Goal: Understand process/instructions: Learn how to perform a task or action

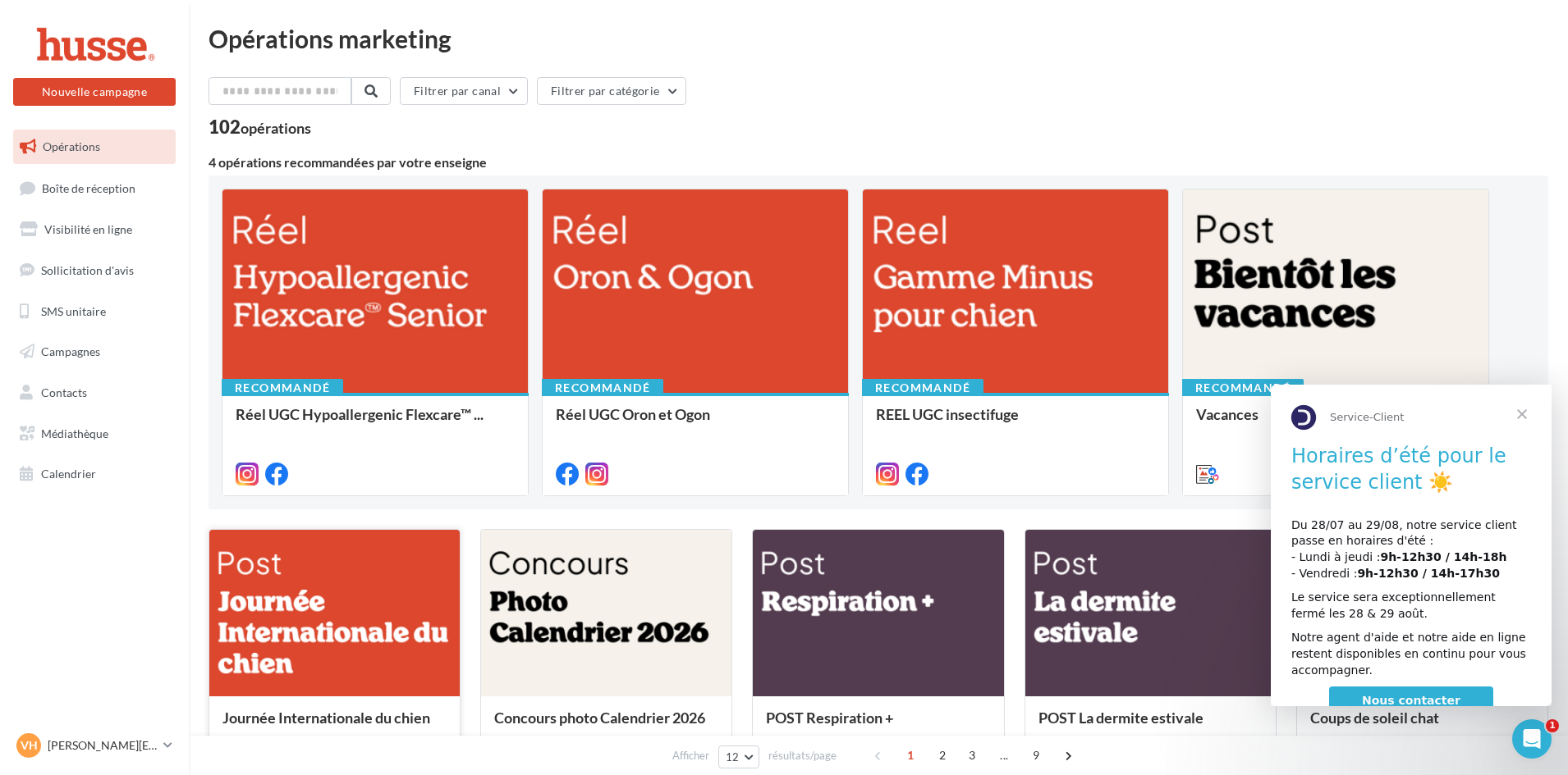
click at [375, 555] on div at bounding box center [335, 614] width 250 height 168
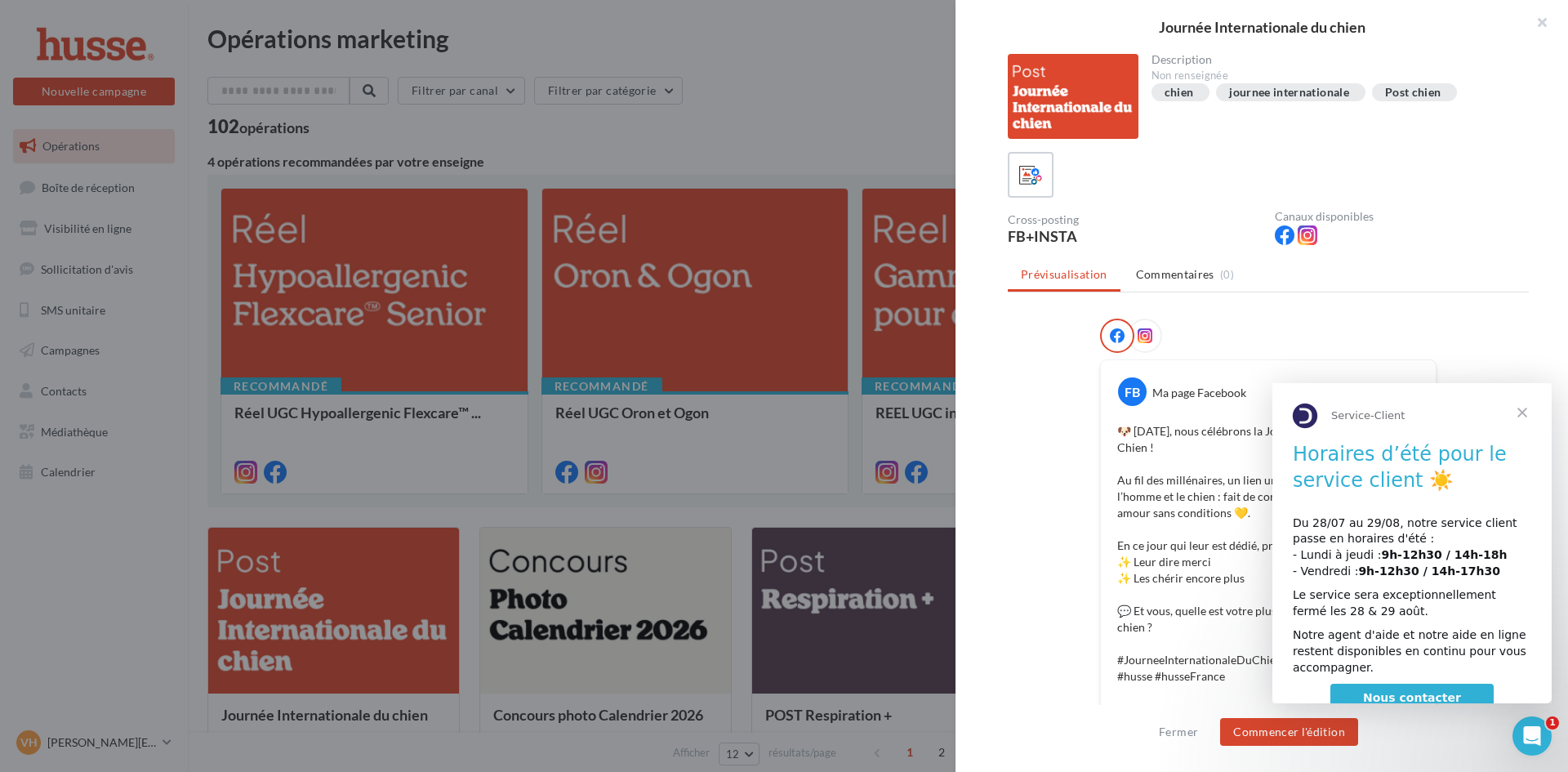
click at [1522, 411] on span "Fermer" at bounding box center [1523, 412] width 59 height 59
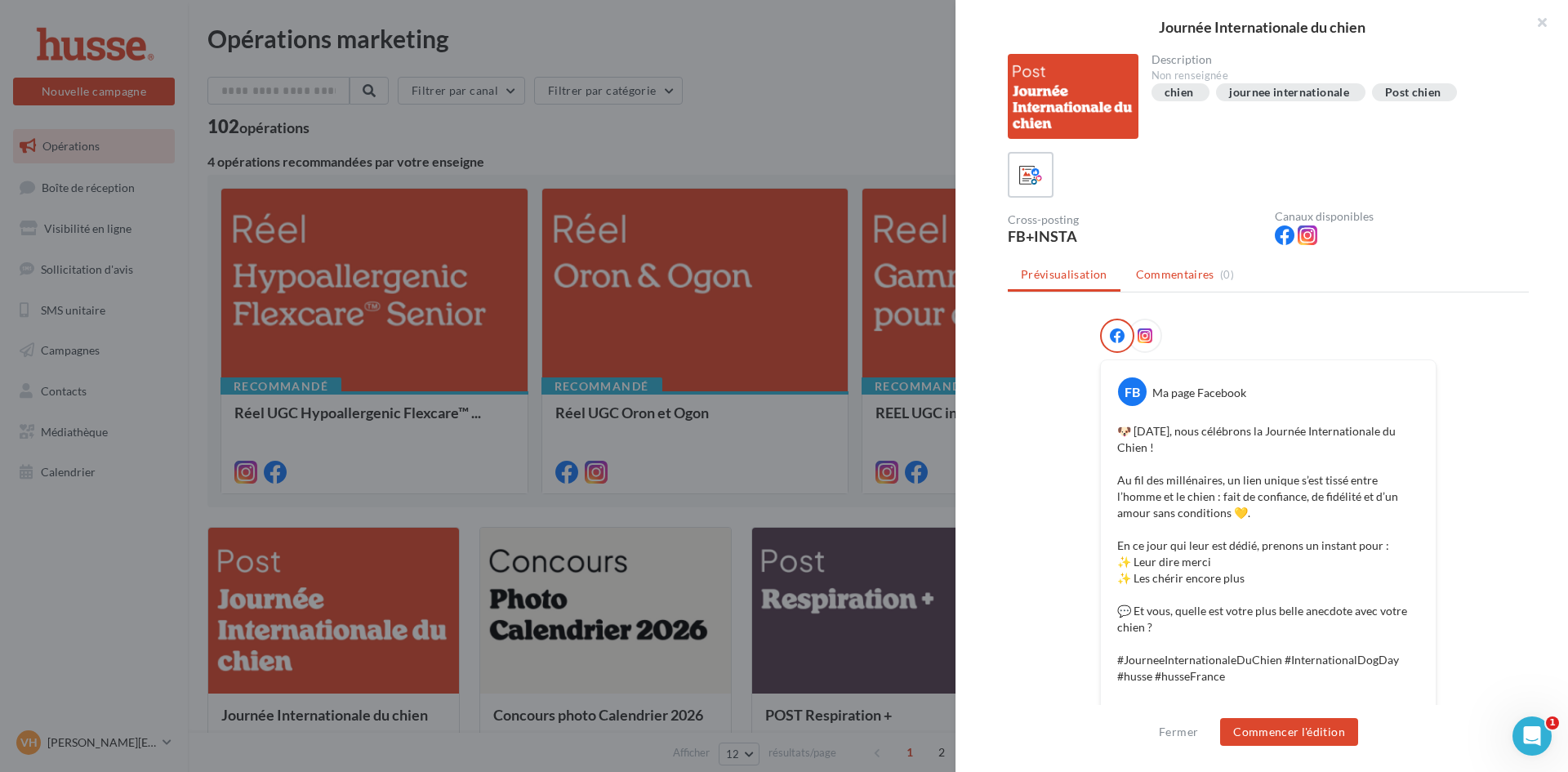
click at [1178, 274] on span "Commentaires" at bounding box center [1175, 274] width 78 height 16
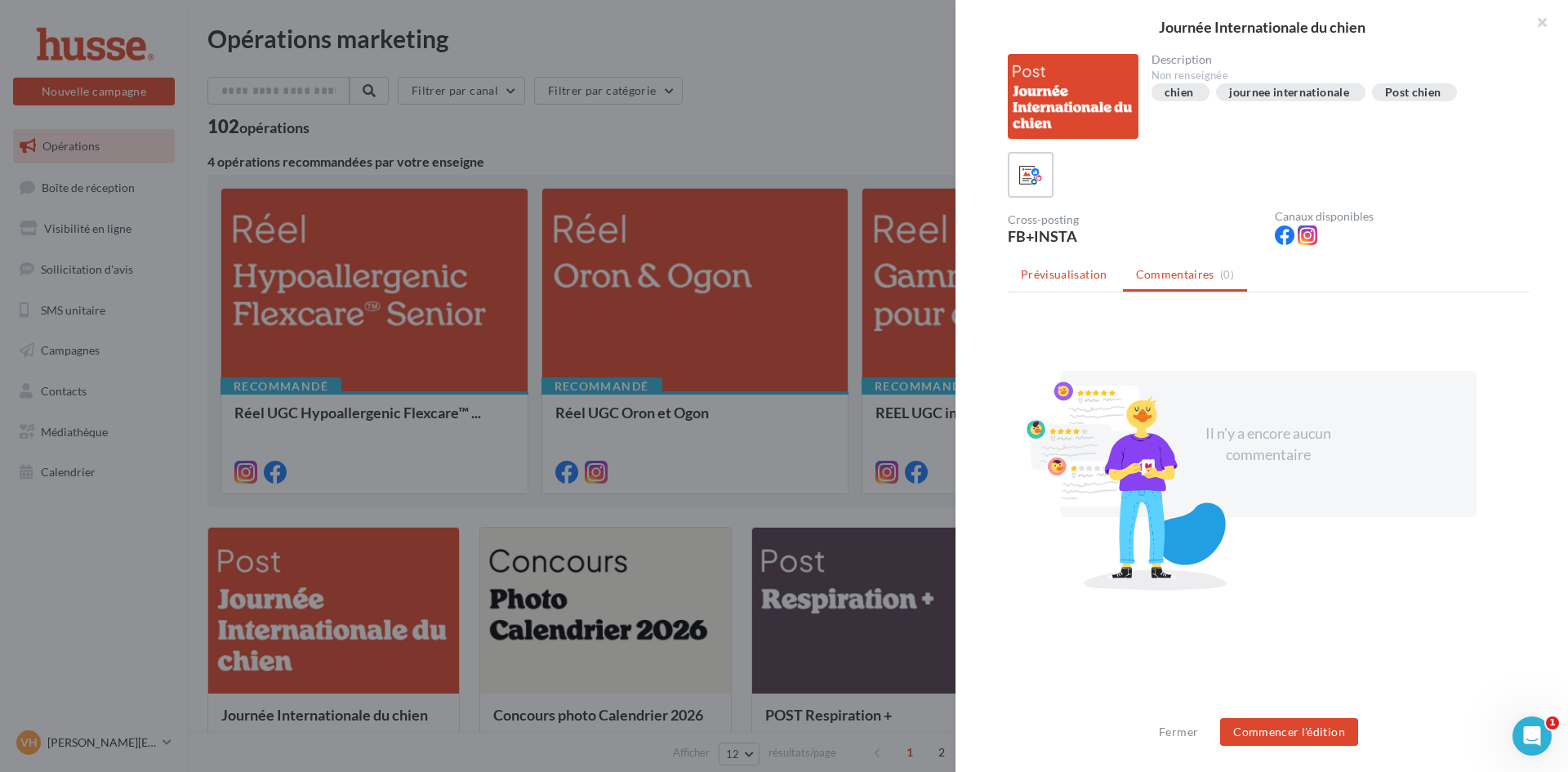
click at [1096, 276] on span "Prévisualisation" at bounding box center [1064, 274] width 87 height 14
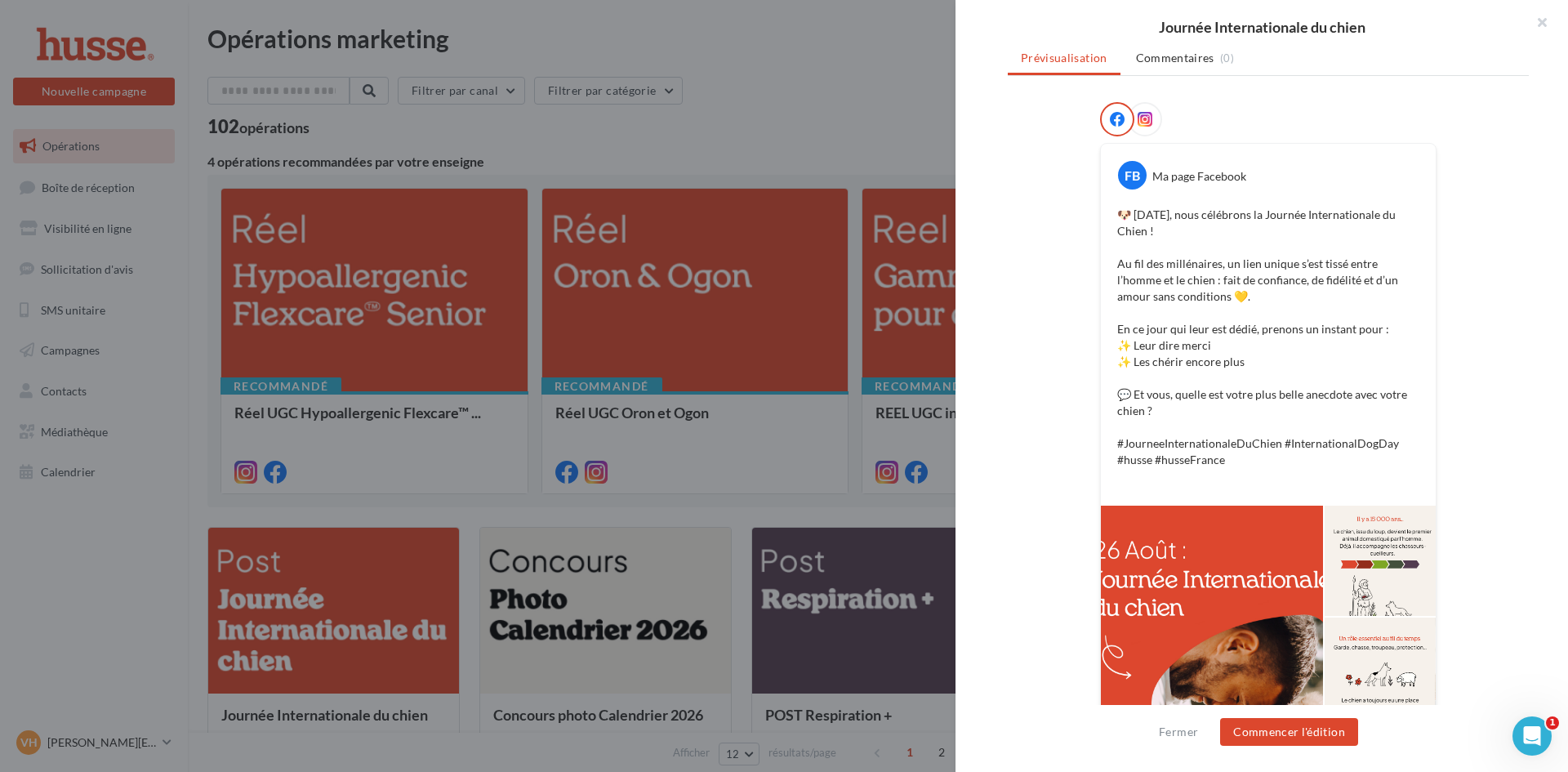
scroll to position [246, 0]
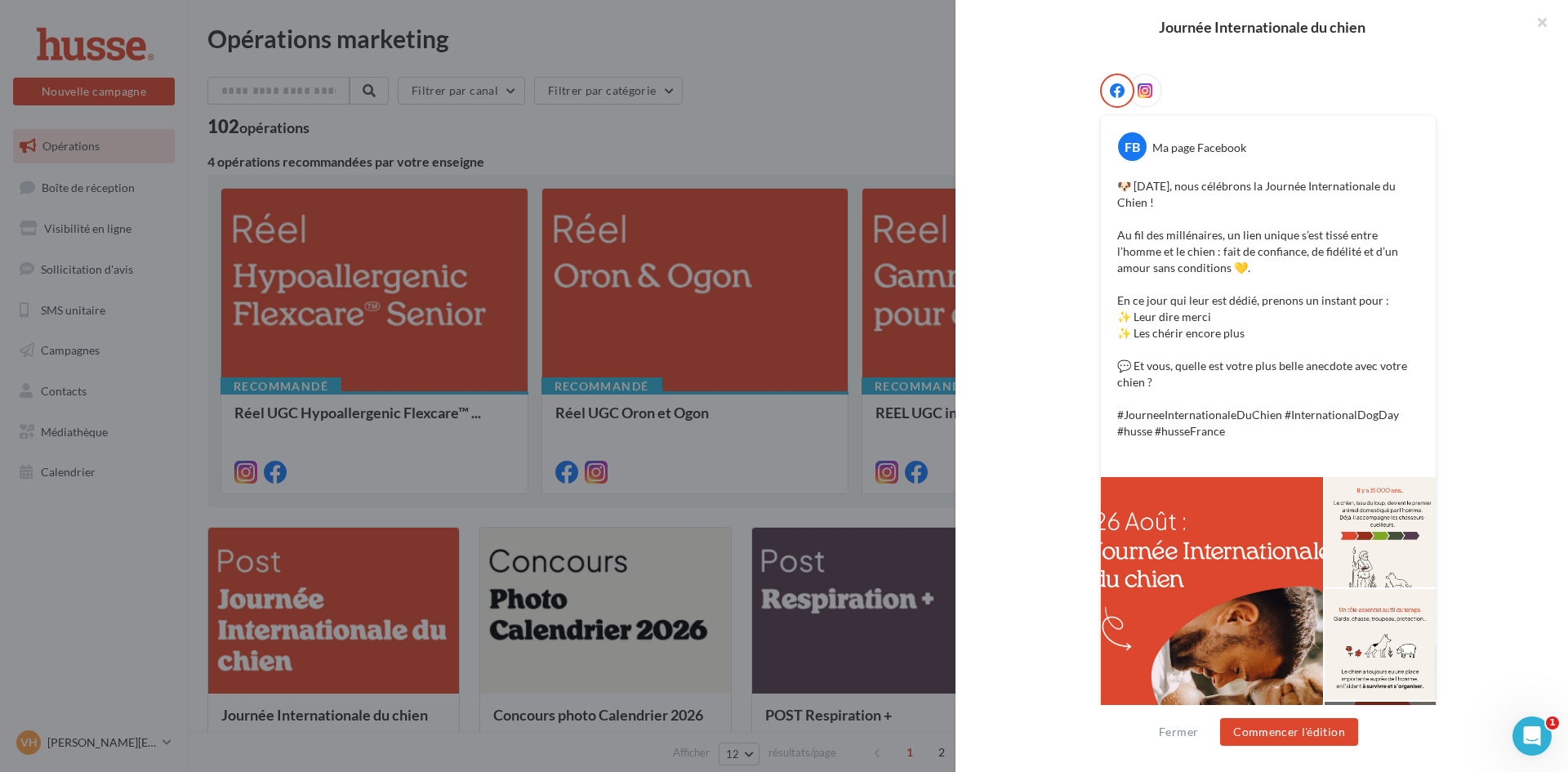
click at [1196, 564] on div at bounding box center [1212, 645] width 222 height 335
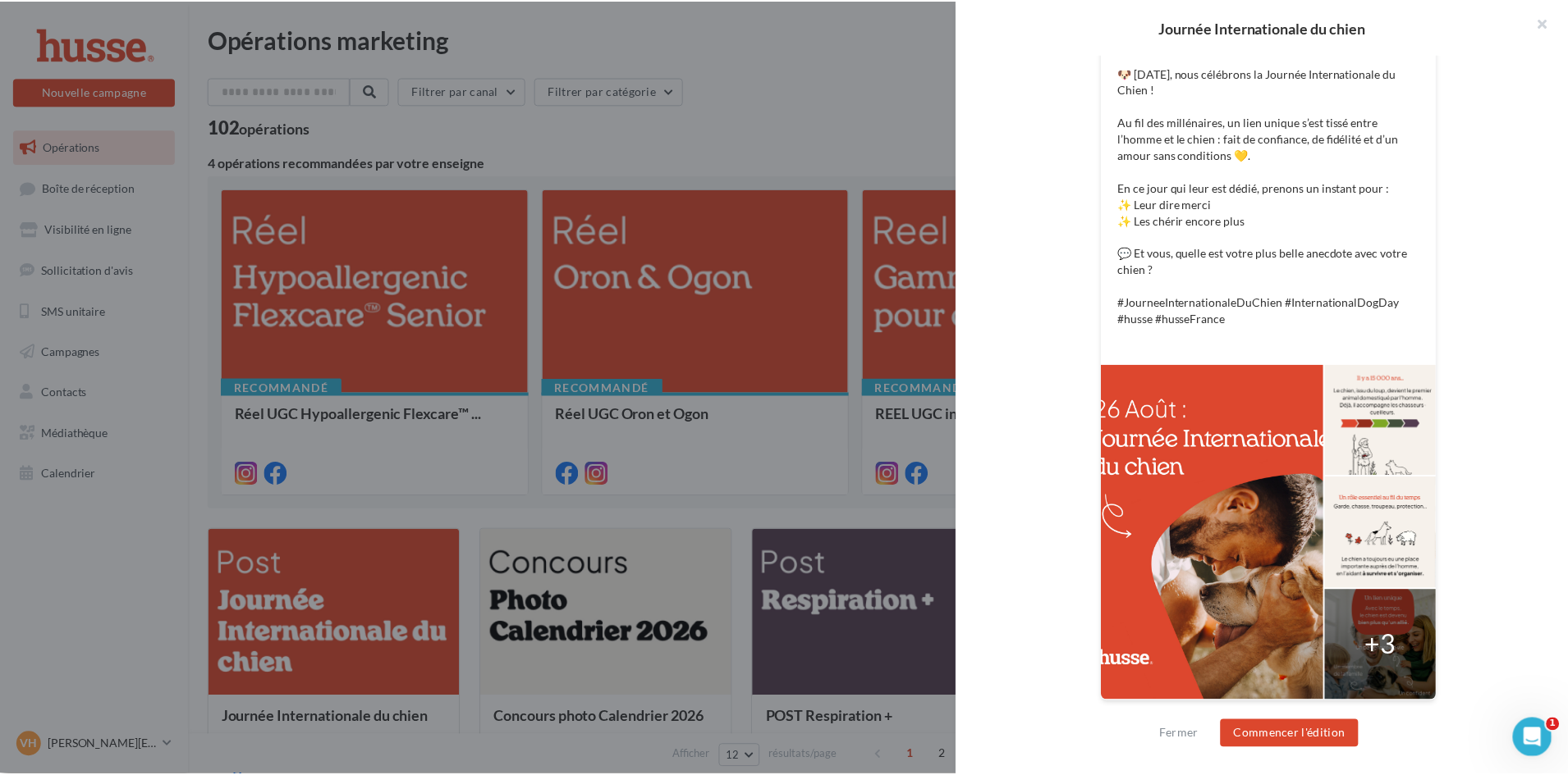
scroll to position [361, 0]
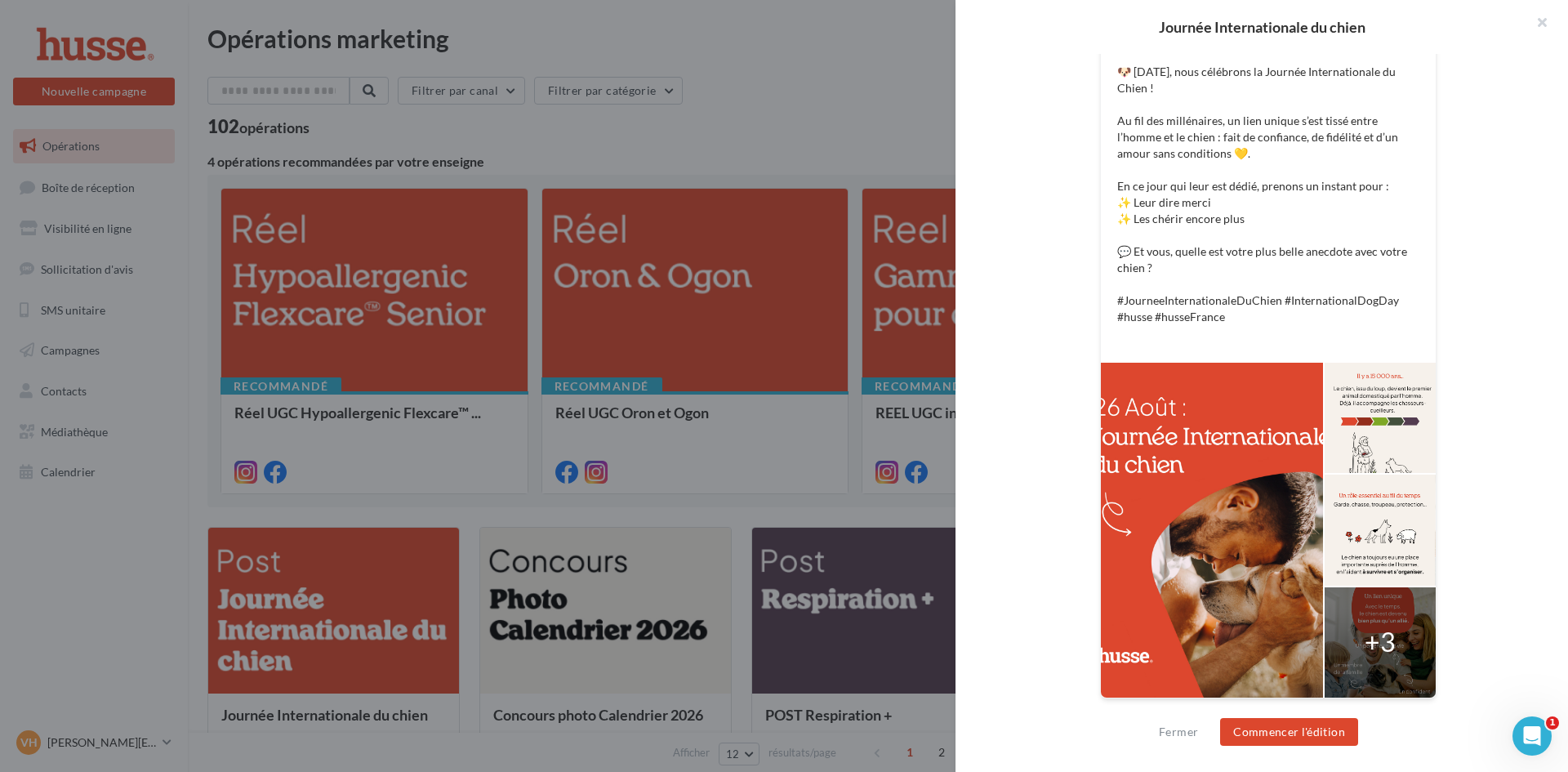
drag, startPoint x: 1384, startPoint y: 642, endPoint x: 1364, endPoint y: 656, distance: 24.4
click at [1384, 643] on div "+3" at bounding box center [1380, 642] width 31 height 38
click at [1195, 641] on div at bounding box center [1212, 531] width 222 height 335
click at [1182, 737] on button "Fermer" at bounding box center [1178, 732] width 52 height 20
